Goal: Information Seeking & Learning: Find specific fact

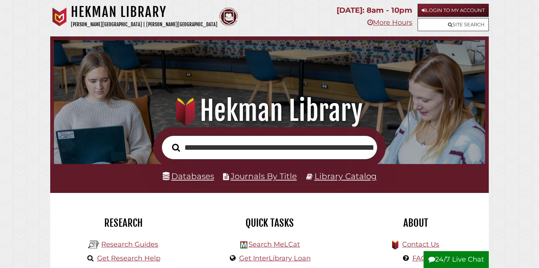
scroll to position [0, 300]
type input "**********"
click at [168, 141] on button "Search" at bounding box center [175, 147] width 15 height 12
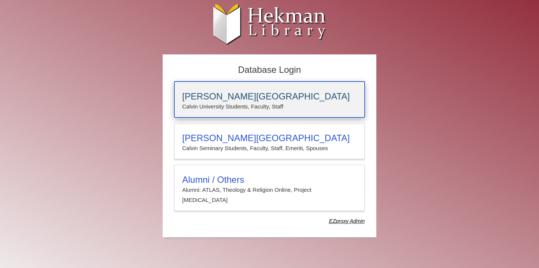
click at [241, 112] on div "[PERSON_NAME][GEOGRAPHIC_DATA] [PERSON_NAME] University Students, Faculty, Staff" at bounding box center [269, 99] width 191 height 36
